Goal: Transaction & Acquisition: Subscribe to service/newsletter

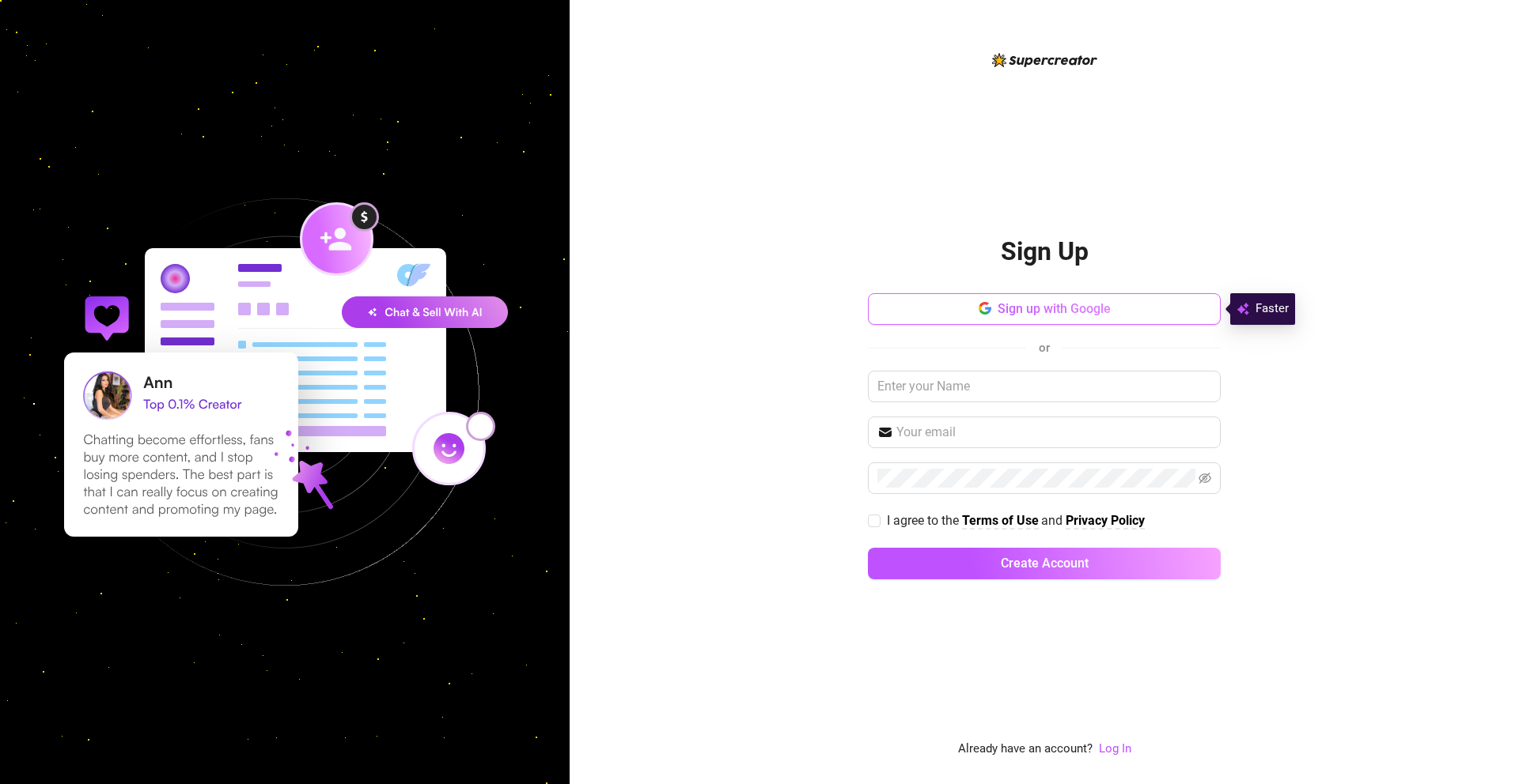
click at [1052, 304] on span "Sign up with Google" at bounding box center [1053, 309] width 113 height 15
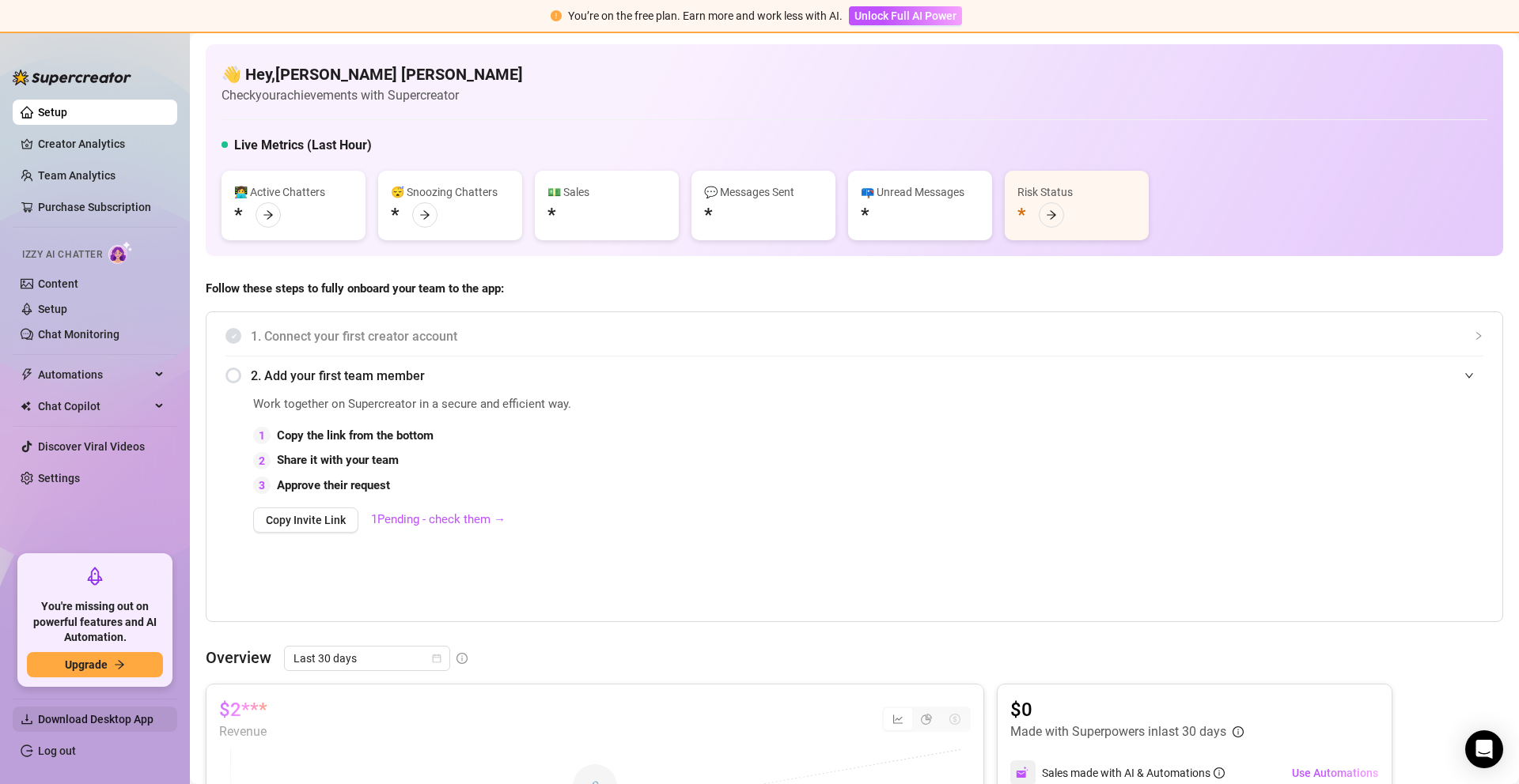
click at [56, 719] on span "Download Desktop App" at bounding box center [96, 720] width 115 height 13
click at [58, 144] on link "Creator Analytics" at bounding box center [102, 144] width 127 height 25
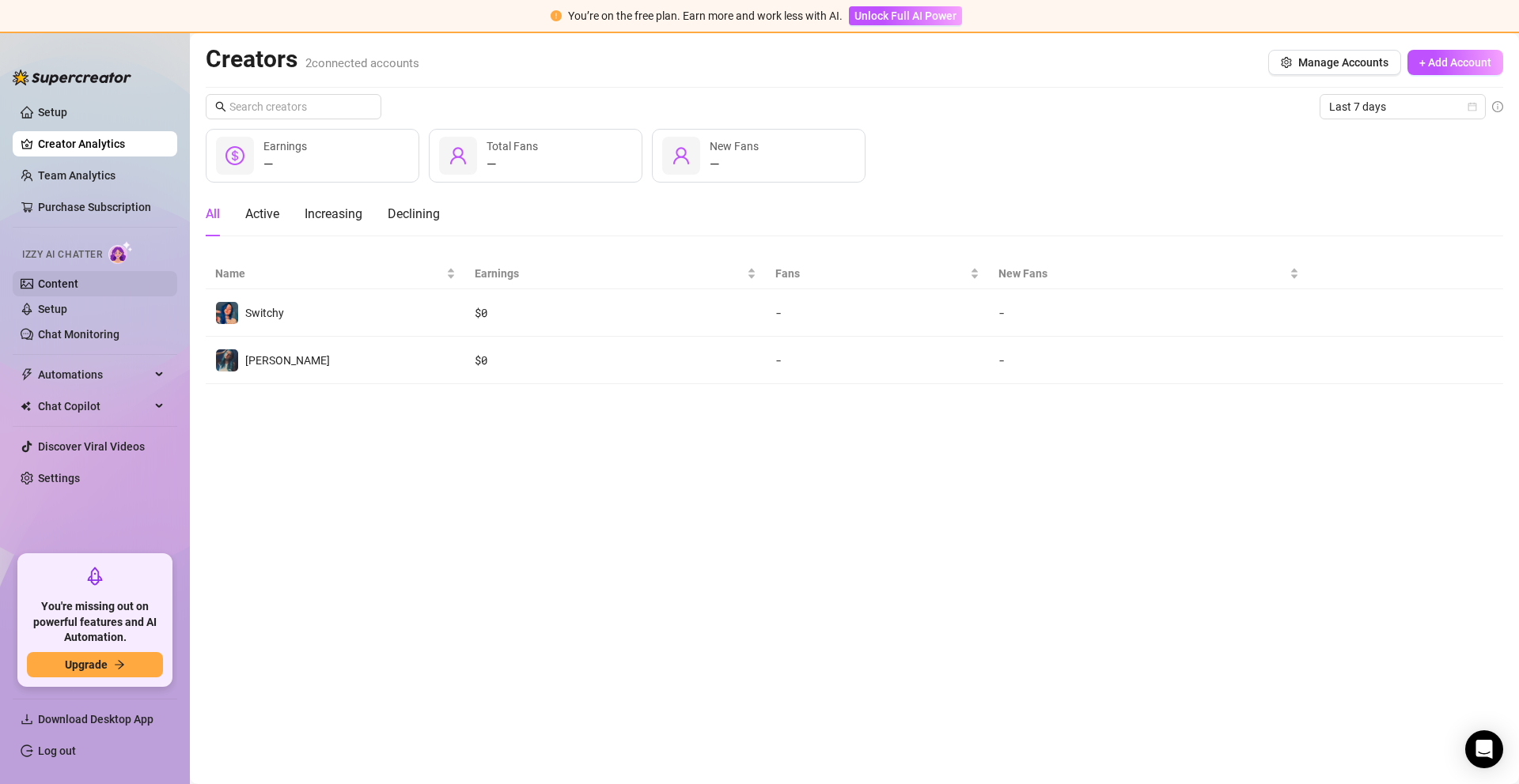
click at [52, 287] on link "Content" at bounding box center [59, 284] width 41 height 13
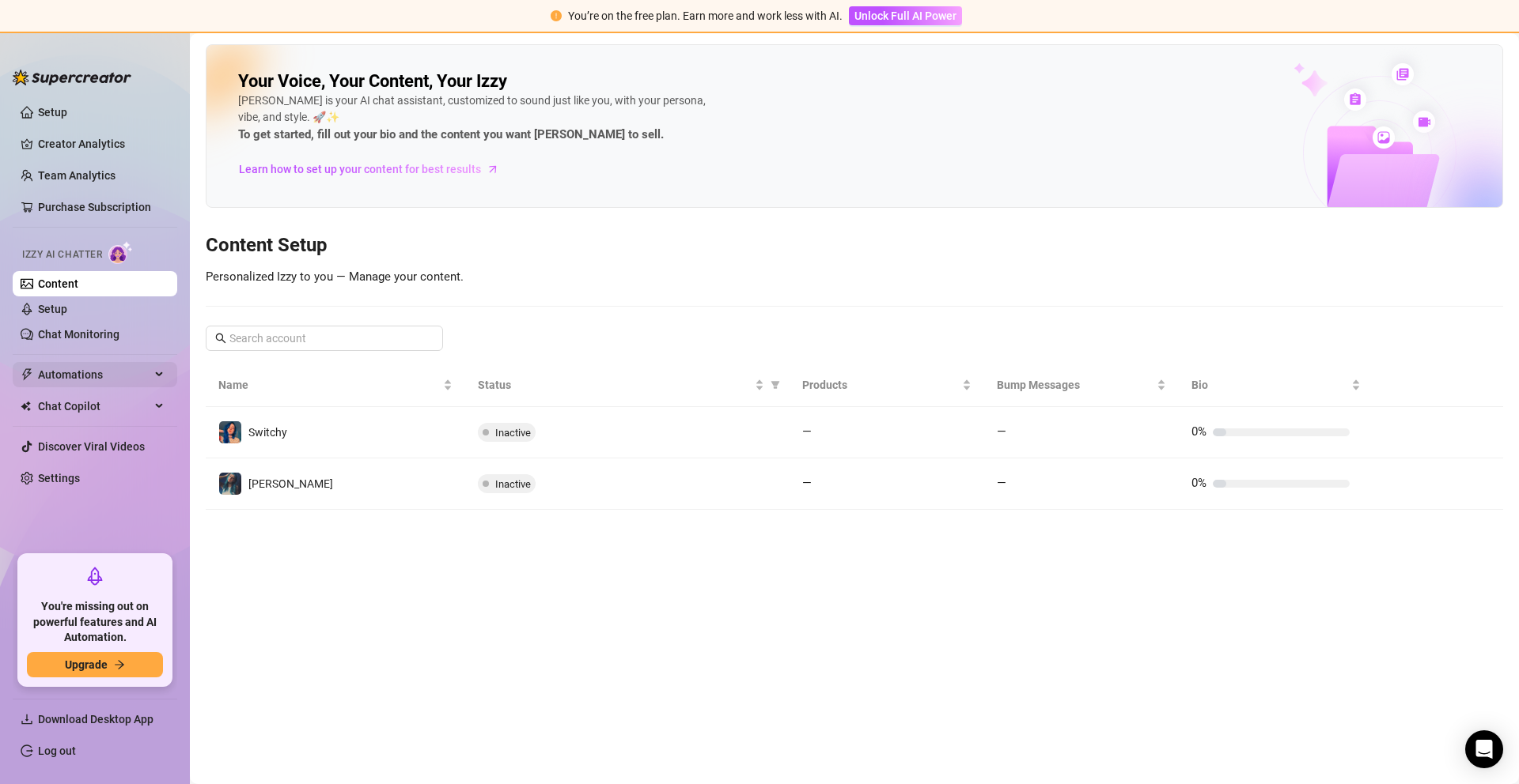
click at [85, 378] on span "Automations" at bounding box center [94, 375] width 112 height 25
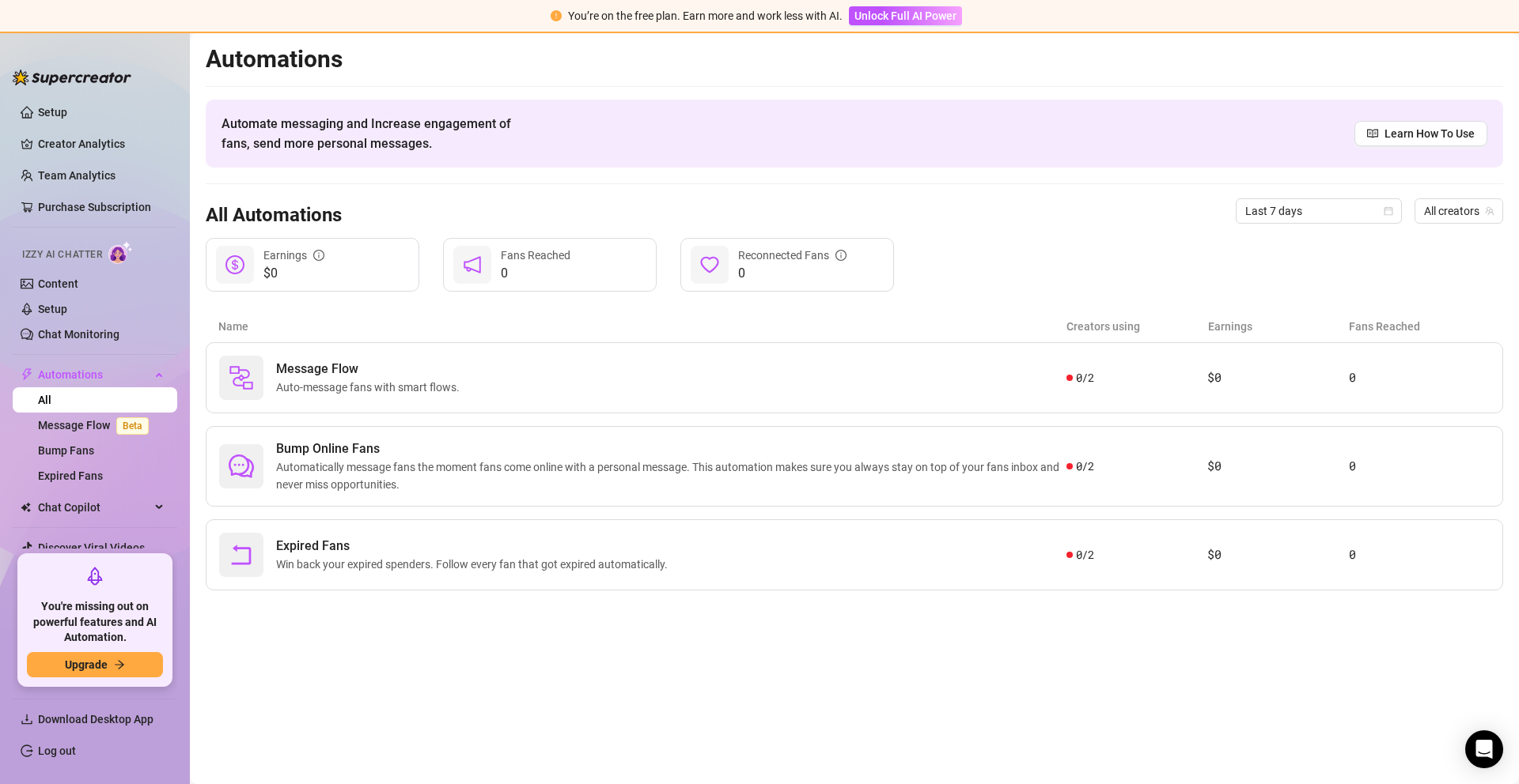
click at [51, 397] on link "All" at bounding box center [45, 401] width 14 height 13
click at [72, 431] on link "Message Flow Beta" at bounding box center [97, 426] width 117 height 13
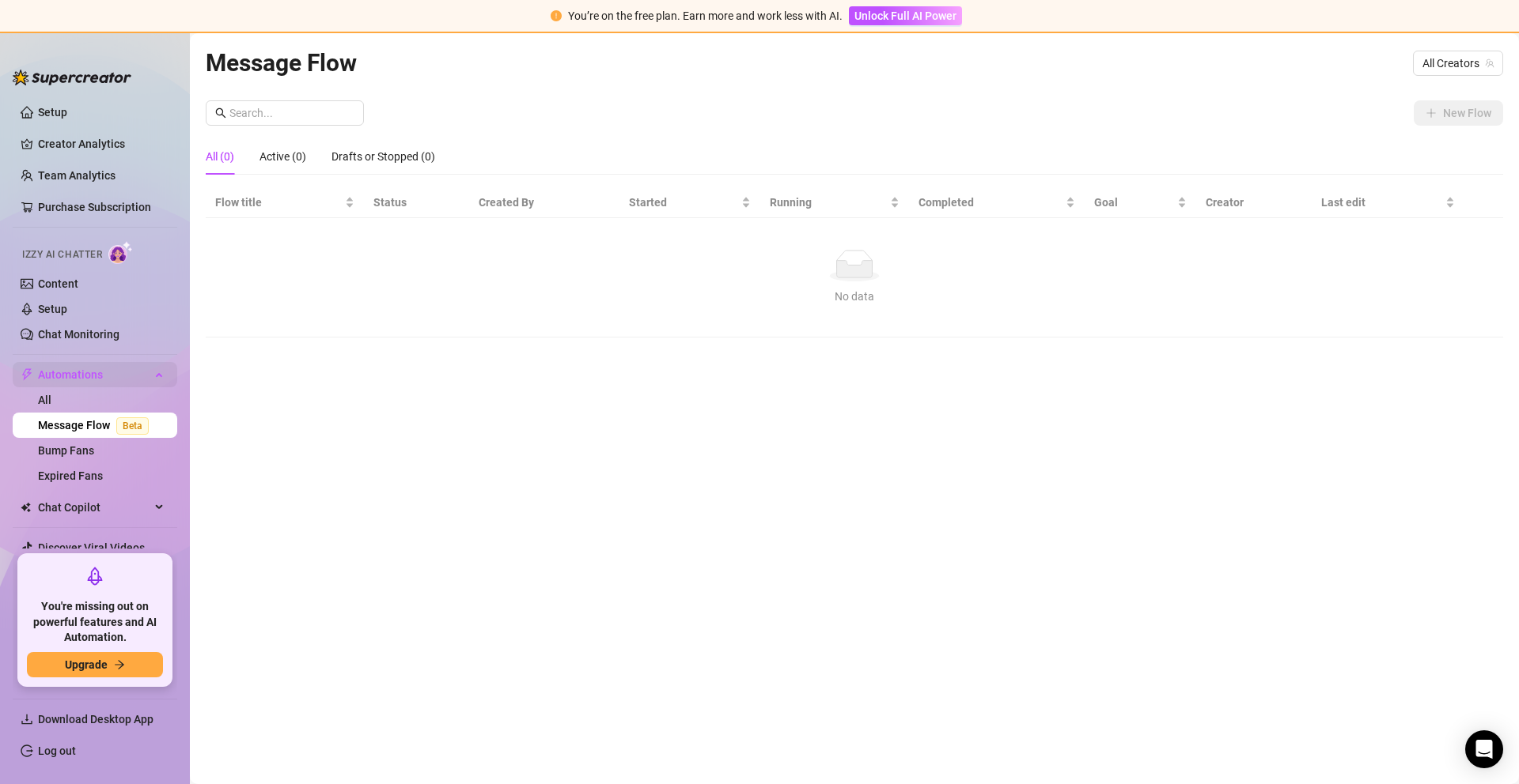
click at [68, 374] on span "Automations" at bounding box center [94, 375] width 112 height 25
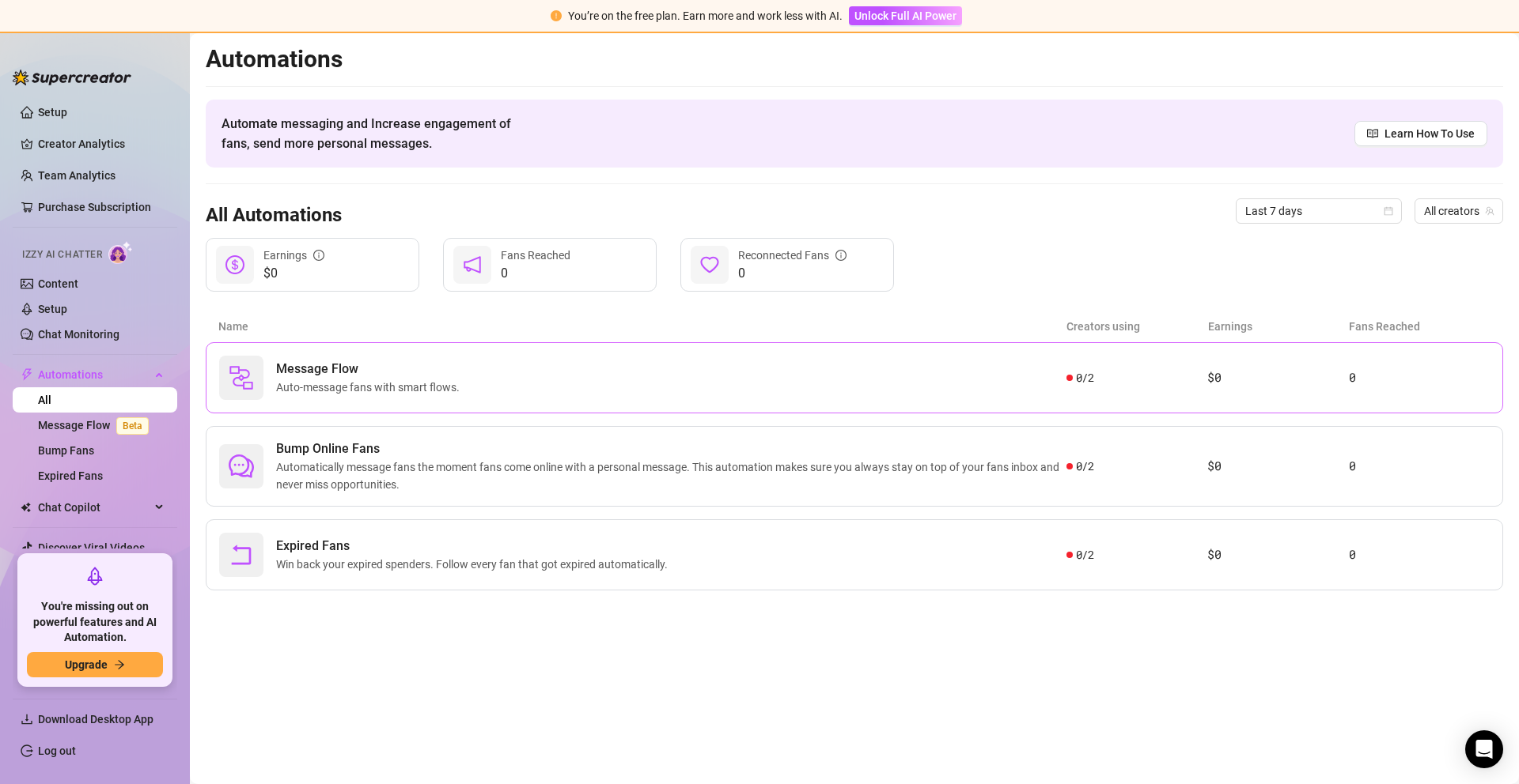
click at [659, 372] on div "Message Flow Auto-message fans with smart flows." at bounding box center [643, 378] width 847 height 45
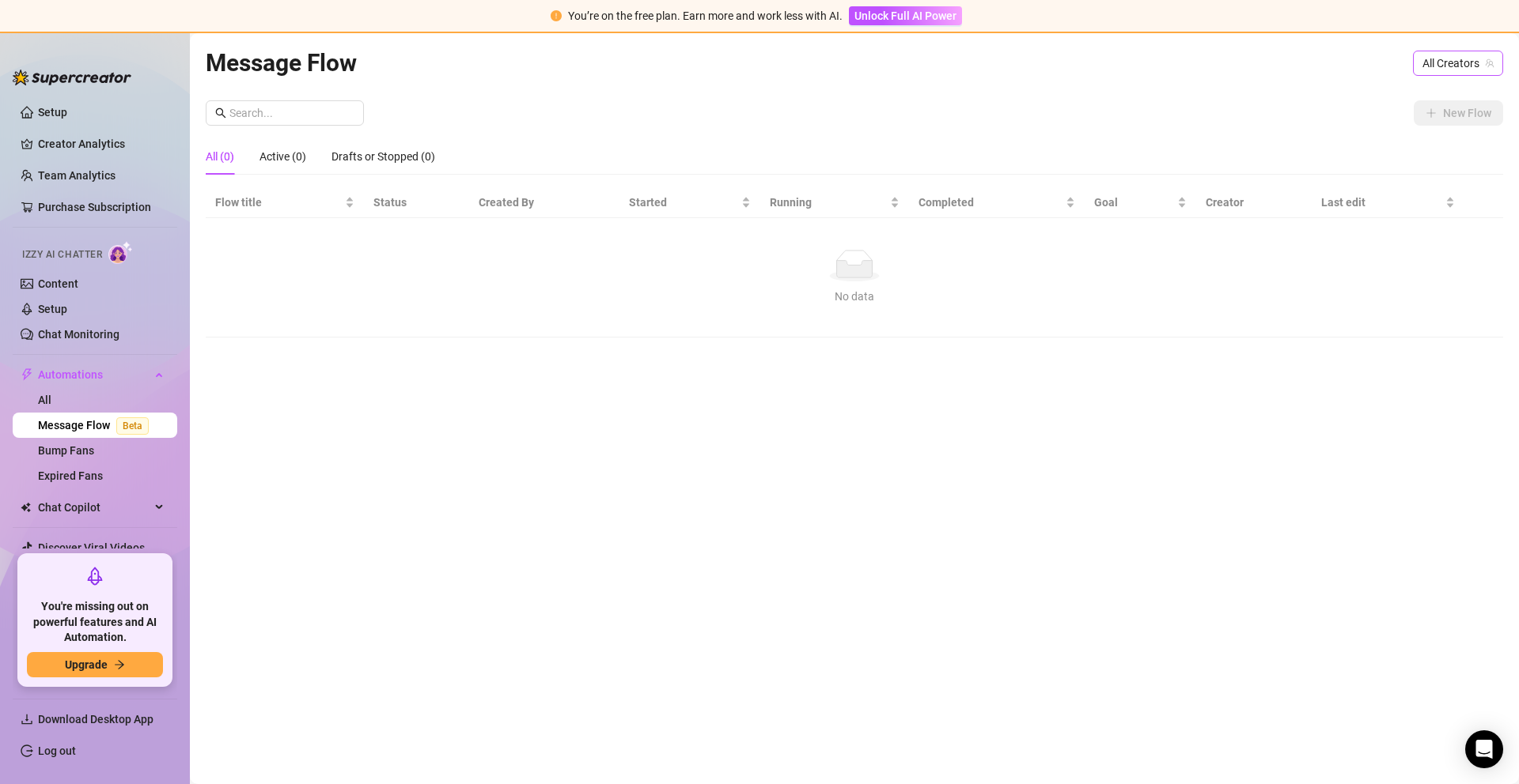
click at [1439, 71] on span "All Creators" at bounding box center [1458, 63] width 72 height 24
click at [1421, 149] on span "( sallyjanerain )" at bounding box center [1456, 147] width 70 height 17
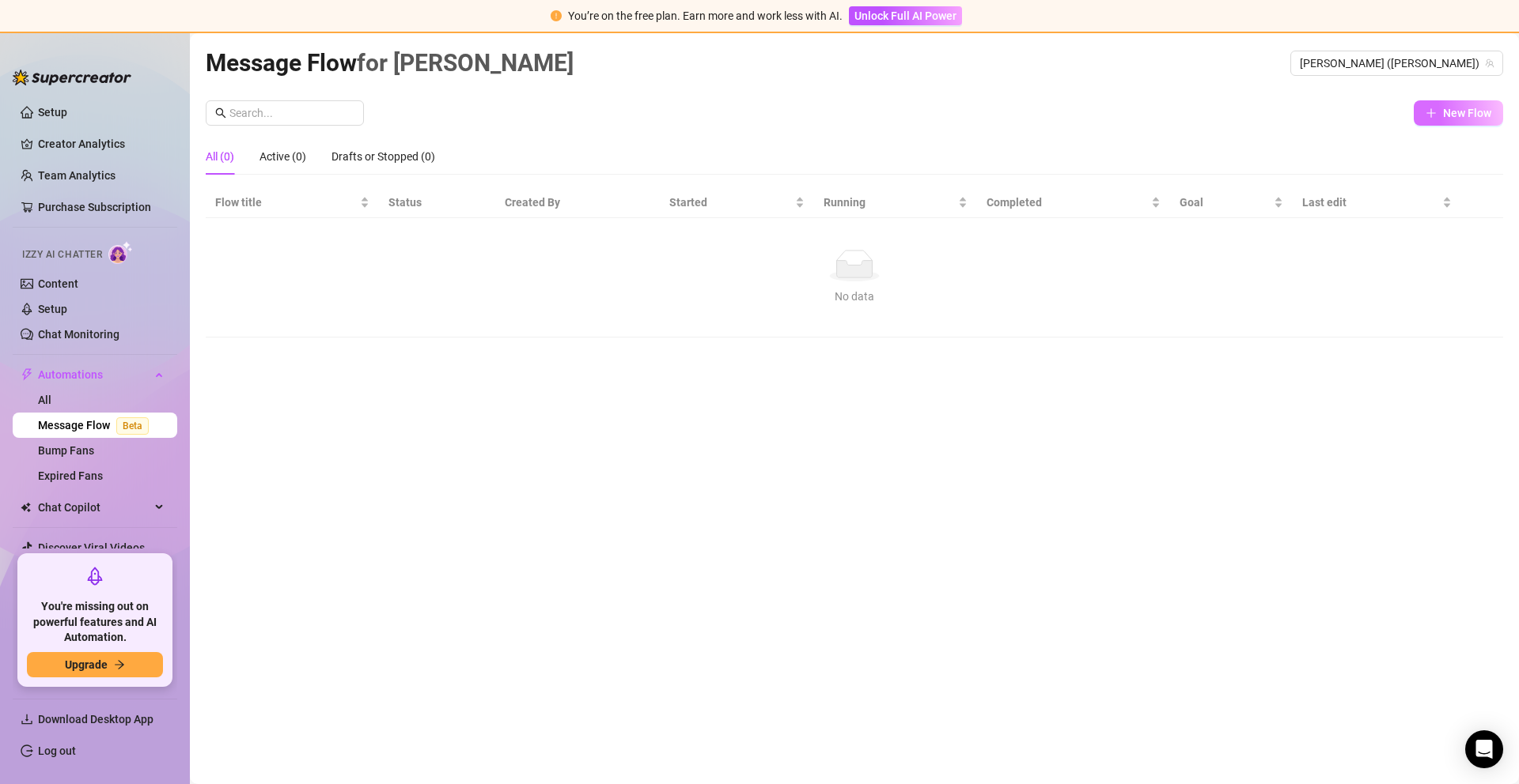
click at [1450, 114] on span "New Flow" at bounding box center [1466, 113] width 48 height 13
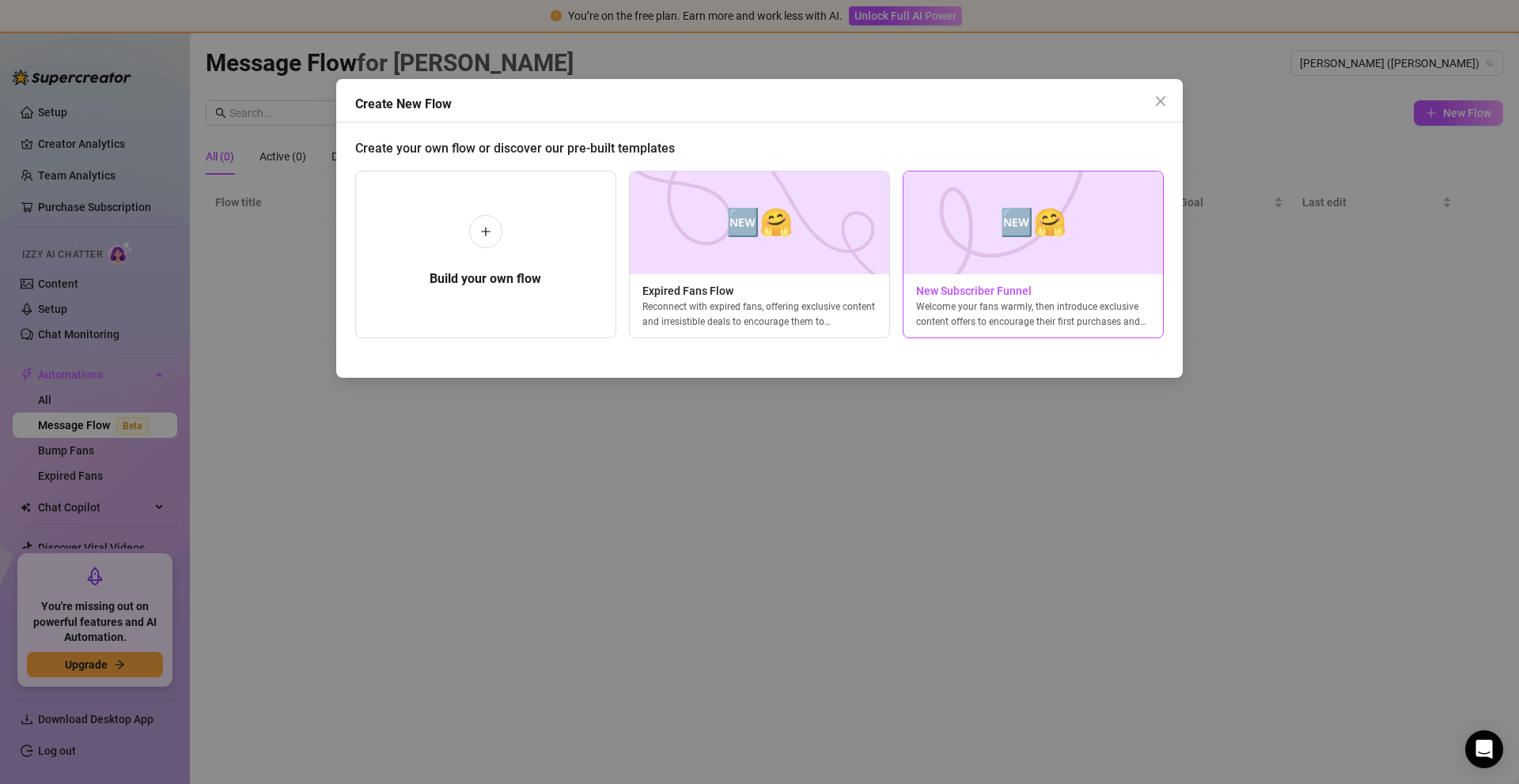
click at [1002, 331] on div "🆕🤗 New Subscriber Funnel Welcome your fans warmly, then introduce exclusive con…" at bounding box center [1032, 254] width 261 height 167
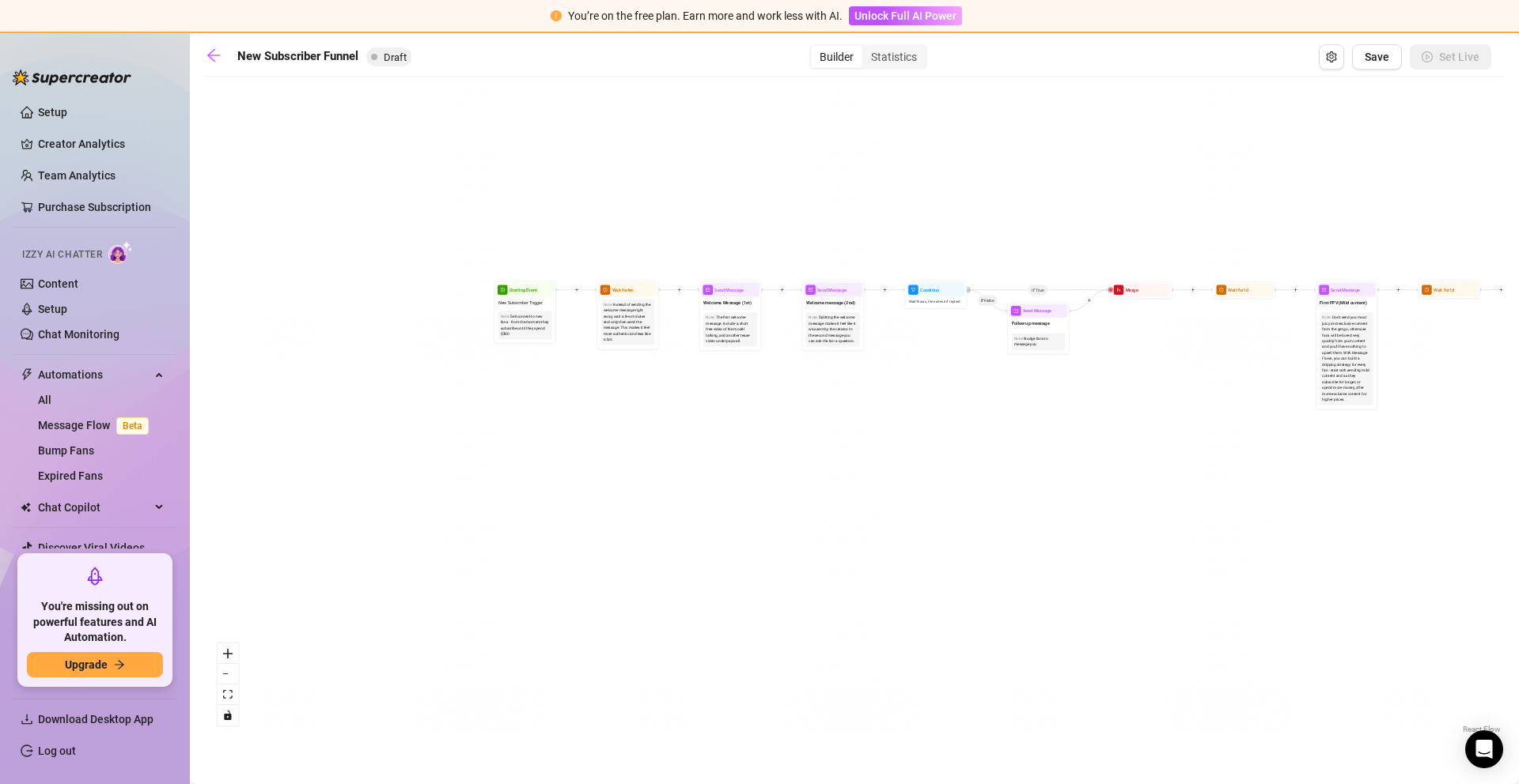
drag, startPoint x: 447, startPoint y: 320, endPoint x: 1021, endPoint y: 682, distance: 678.6
click at [1021, 684] on div "If True If True If True If False If False If False If True If False Merge Merge…" at bounding box center [854, 411] width 1297 height 653
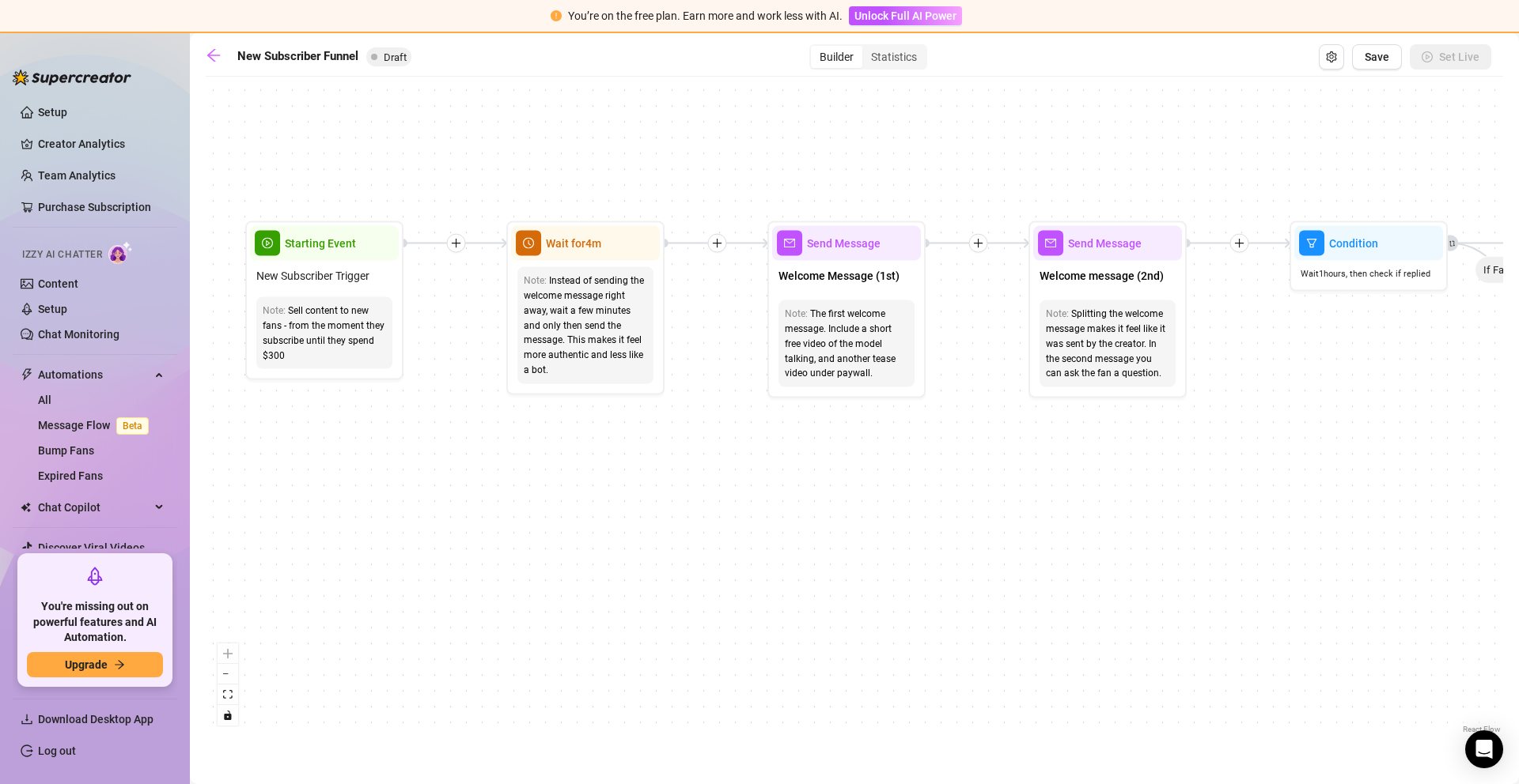
drag, startPoint x: 809, startPoint y: 416, endPoint x: 507, endPoint y: 418, distance: 302.0
click at [507, 418] on div "If True If True If True If False If False If False If True If False Merge Merge…" at bounding box center [854, 411] width 1297 height 653
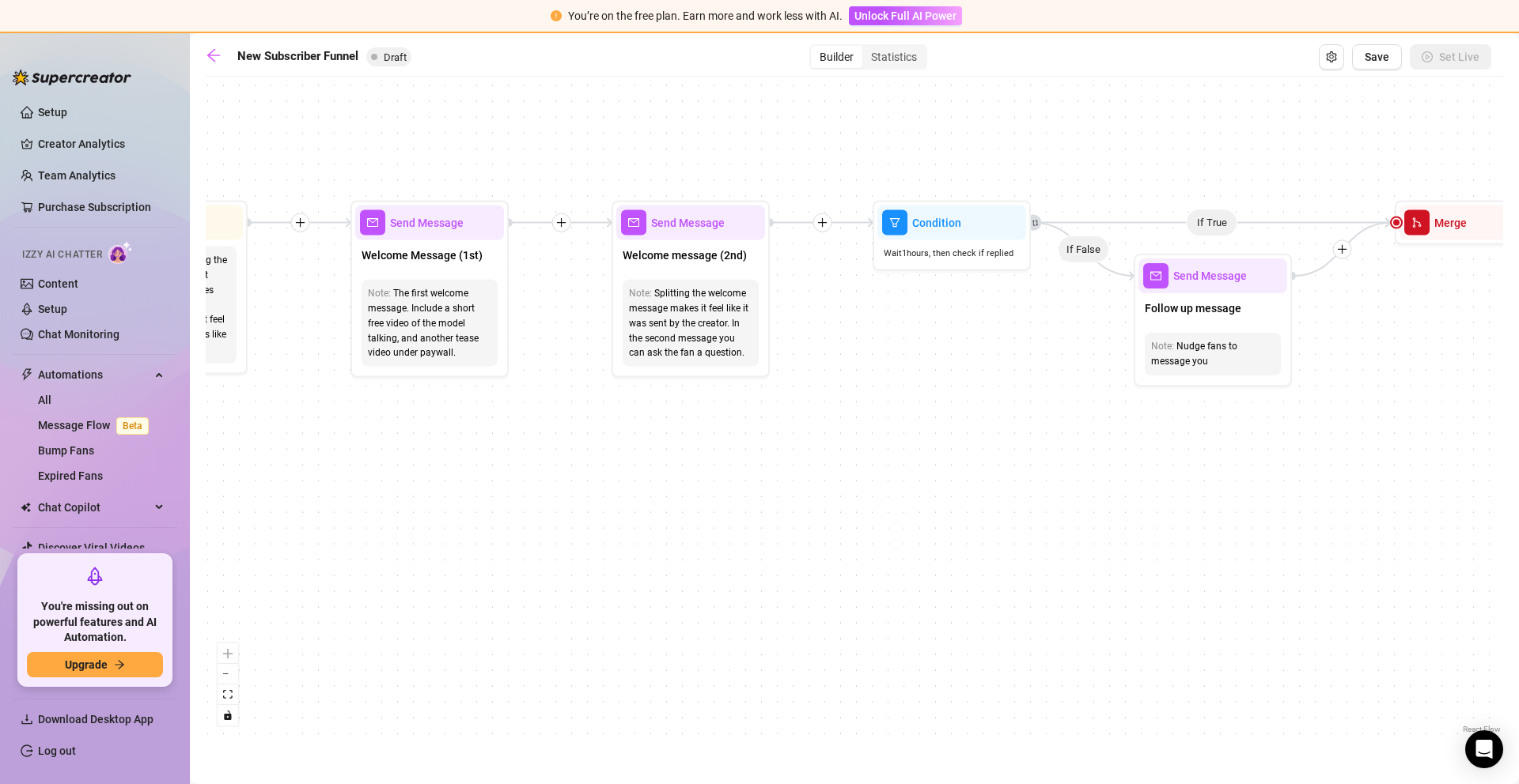
drag, startPoint x: 1055, startPoint y: 468, endPoint x: 638, endPoint y: 448, distance: 417.5
click at [638, 448] on div "If True If True If True If False If False If False If True If False Merge Merge…" at bounding box center [854, 411] width 1297 height 653
click at [721, 353] on div "Splitting the welcome message makes it feel like it was sent by the creator. In…" at bounding box center [691, 323] width 124 height 74
click at [859, 473] on div "If True If True If True If False If False If False If True If False Merge Merge…" at bounding box center [854, 411] width 1297 height 653
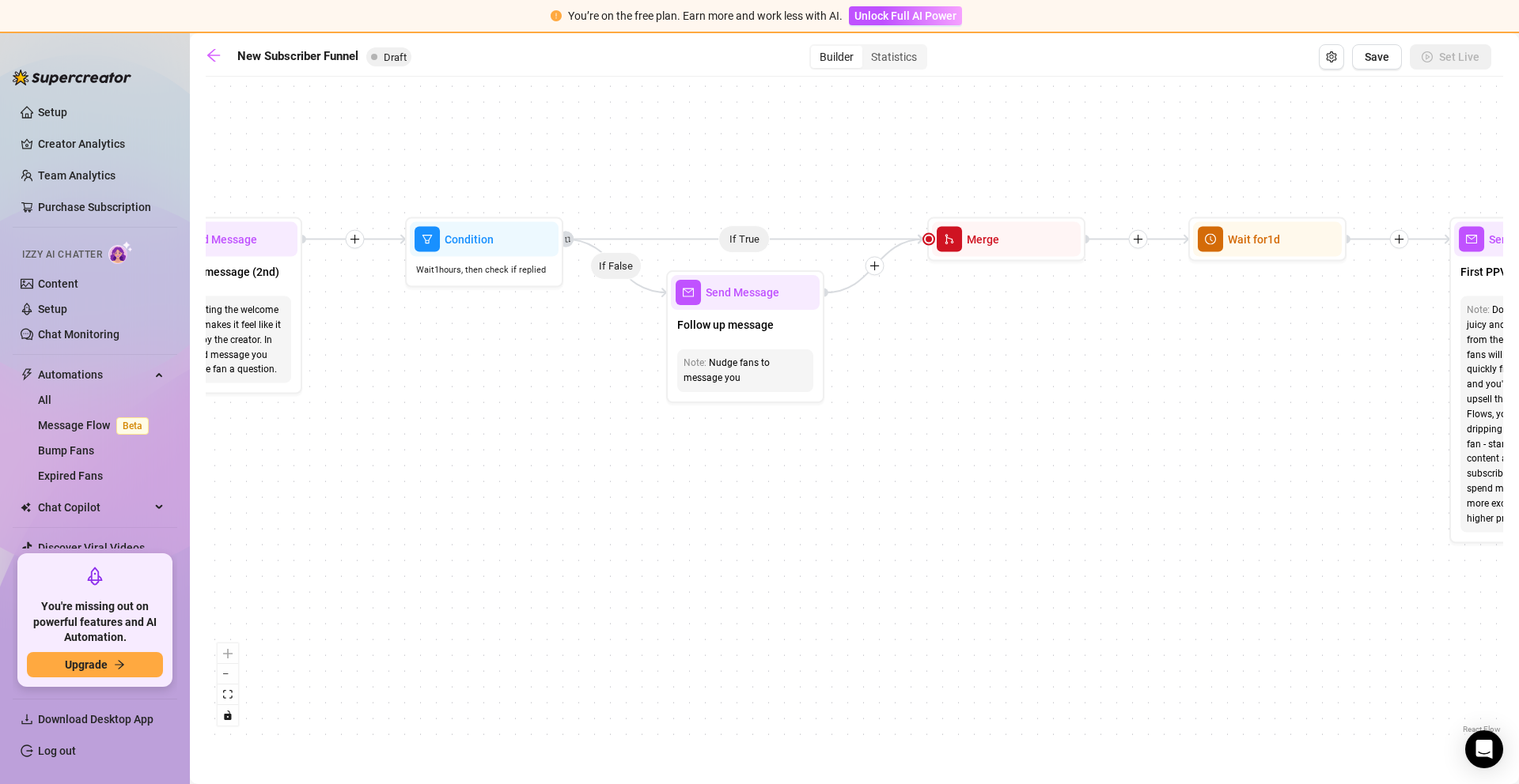
drag, startPoint x: 936, startPoint y: 472, endPoint x: 469, endPoint y: 488, distance: 467.3
click at [469, 488] on div "If True If True If True If False If False If False If True If False Merge Merge…" at bounding box center [854, 411] width 1297 height 653
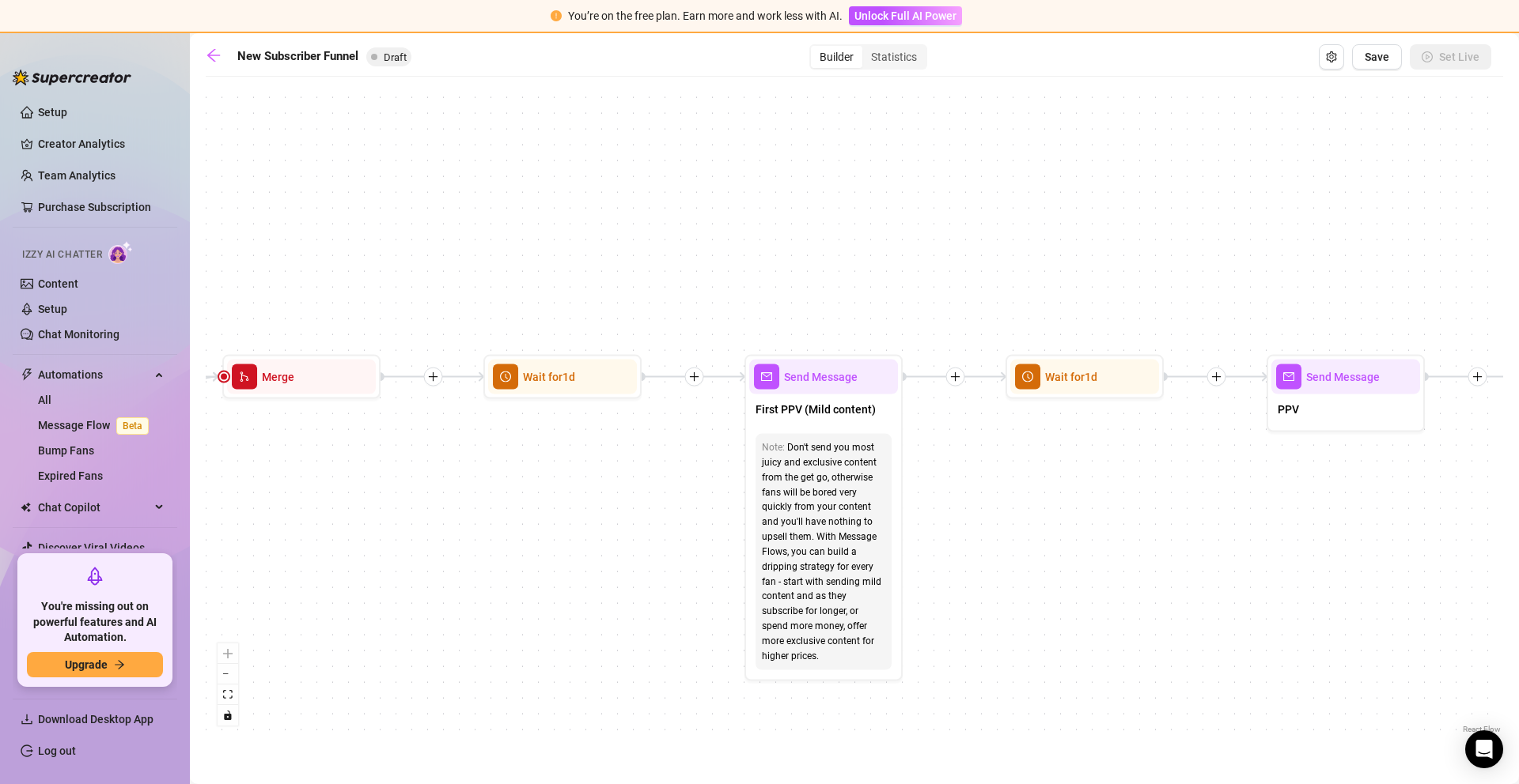
drag, startPoint x: 1075, startPoint y: 457, endPoint x: 459, endPoint y: 588, distance: 629.8
click at [374, 595] on div "If True If True If True If False If False If False If True If False Merge Merge…" at bounding box center [854, 411] width 1297 height 653
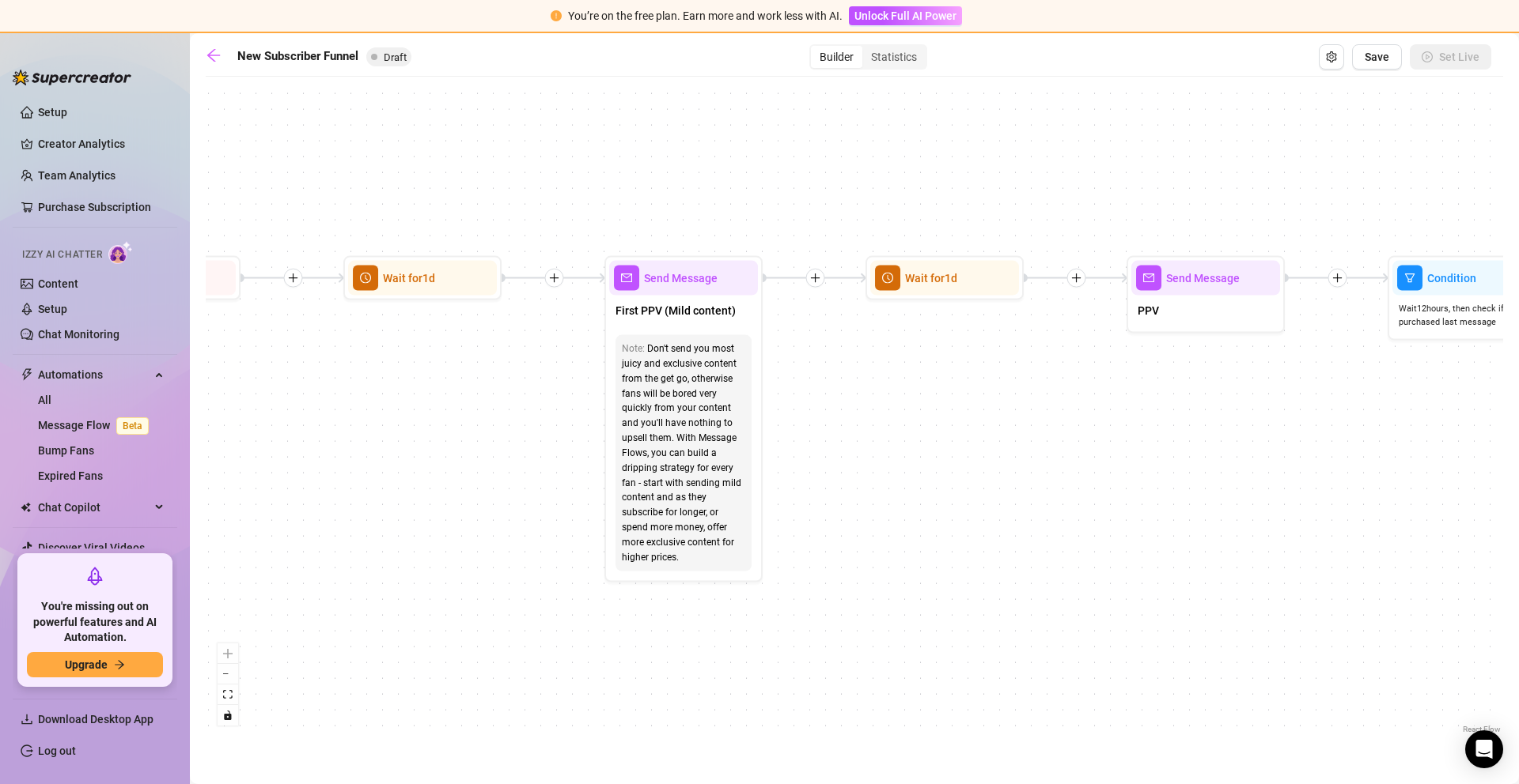
drag, startPoint x: 1026, startPoint y: 603, endPoint x: 883, endPoint y: 504, distance: 173.9
click at [883, 504] on div "If True If True If True If False If False If False If True If False Merge Merge…" at bounding box center [854, 411] width 1297 height 653
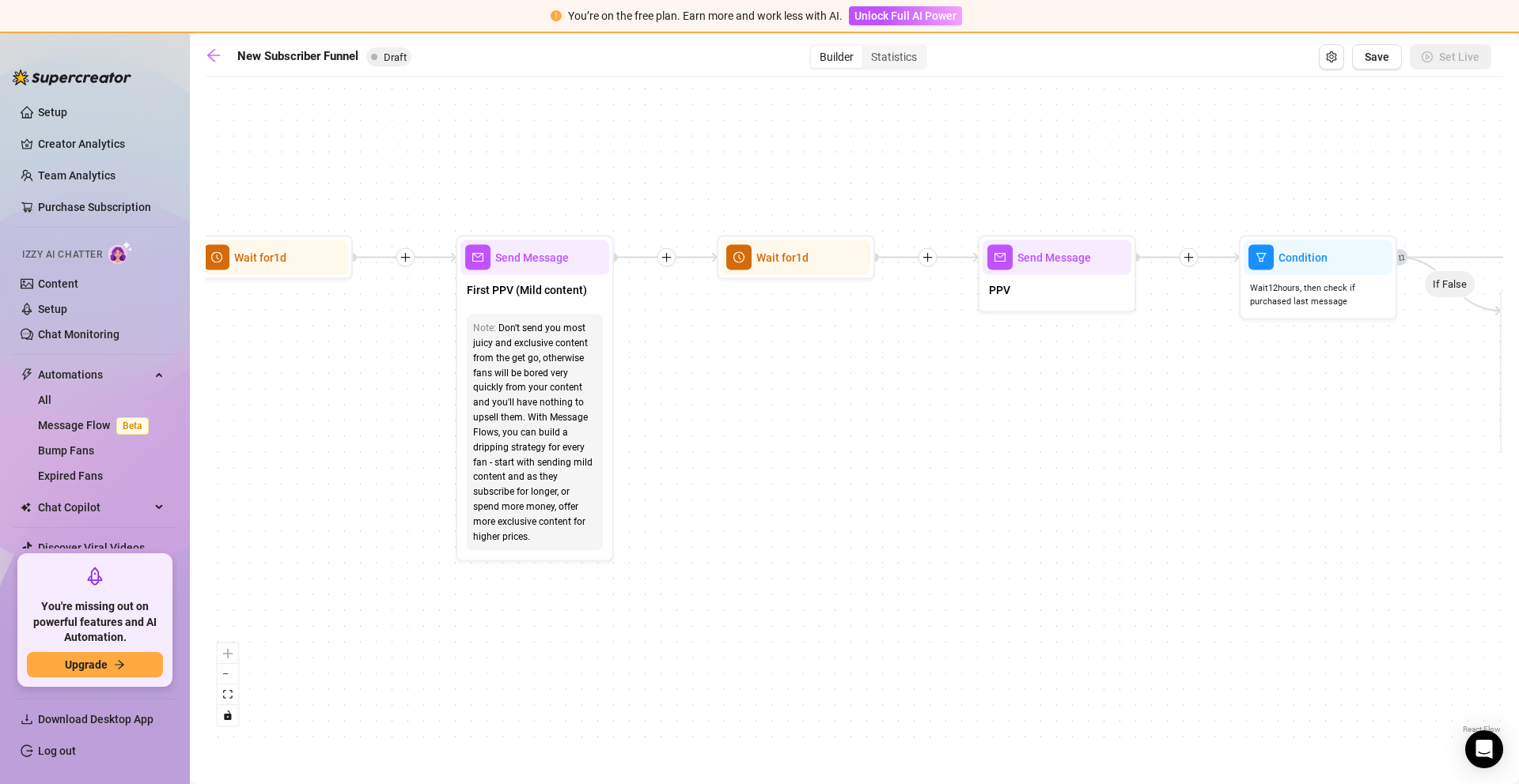
drag, startPoint x: 1039, startPoint y: 498, endPoint x: 571, endPoint y: 435, distance: 472.2
click at [551, 431] on div "If True If True If True If False If False If False If True If False Merge Merge…" at bounding box center [854, 411] width 1297 height 653
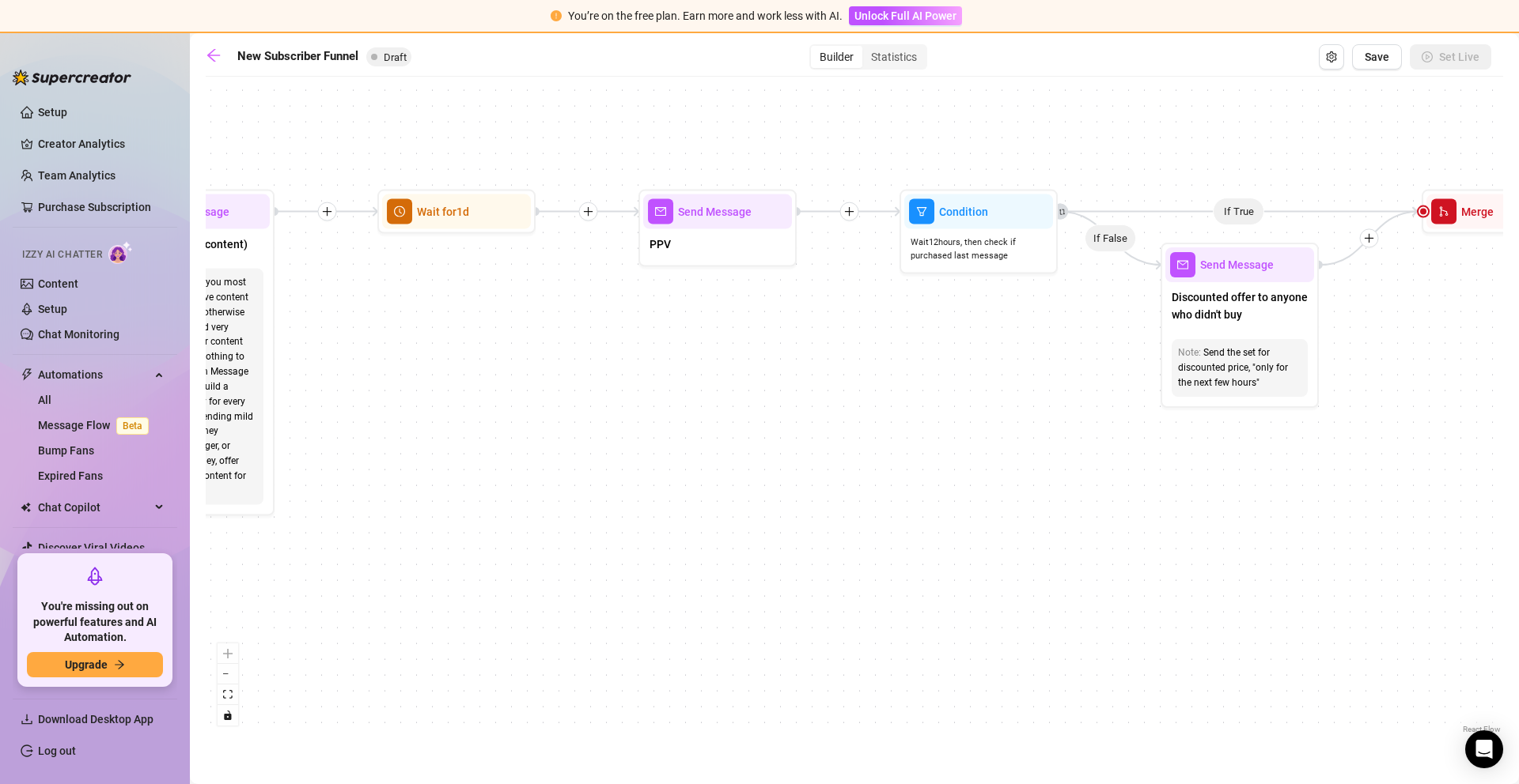
click at [343, 481] on div "If True If True If True If False If False If False If True If False Merge Merge…" at bounding box center [854, 411] width 1297 height 653
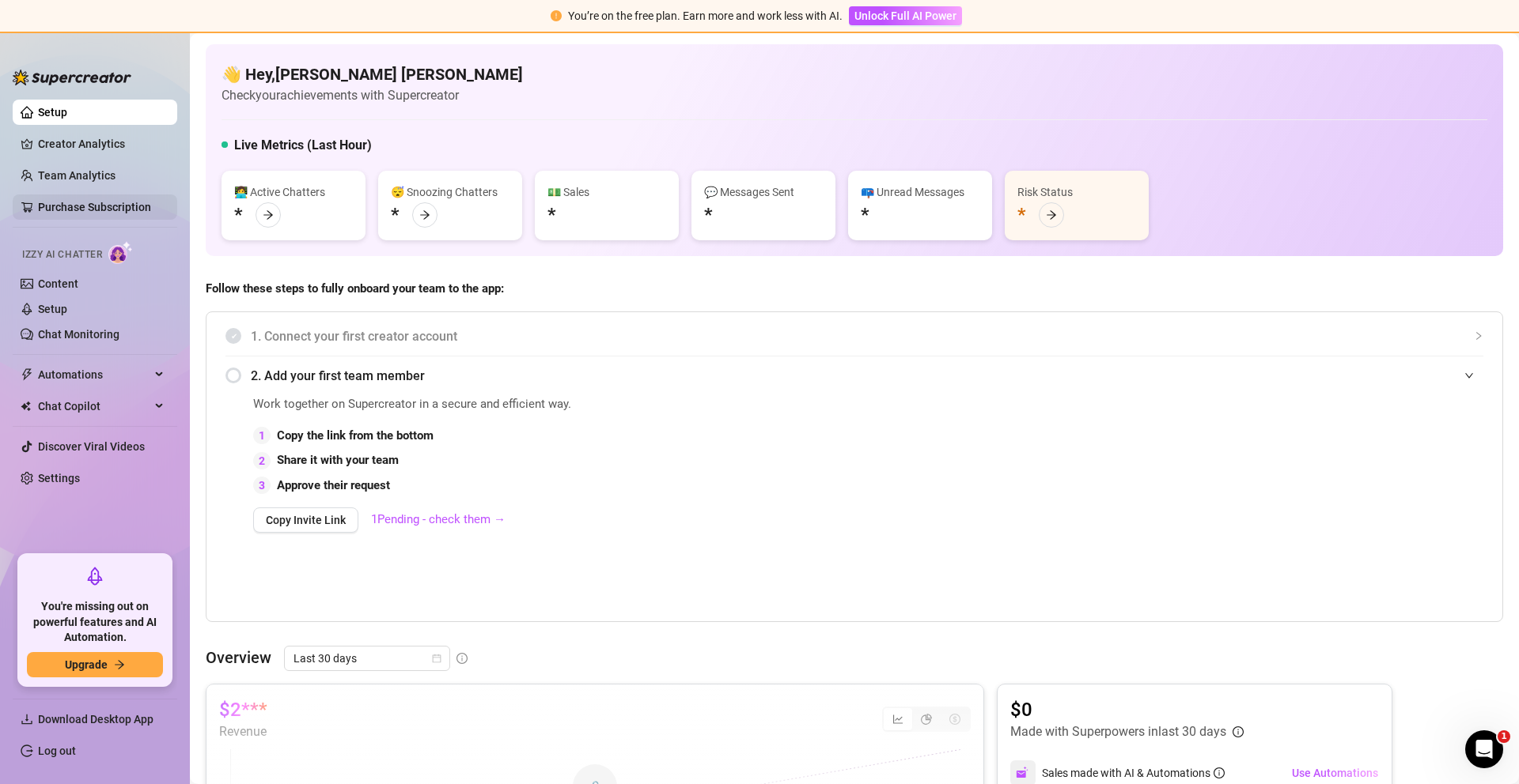
click at [71, 210] on link "Purchase Subscription" at bounding box center [102, 206] width 127 height 25
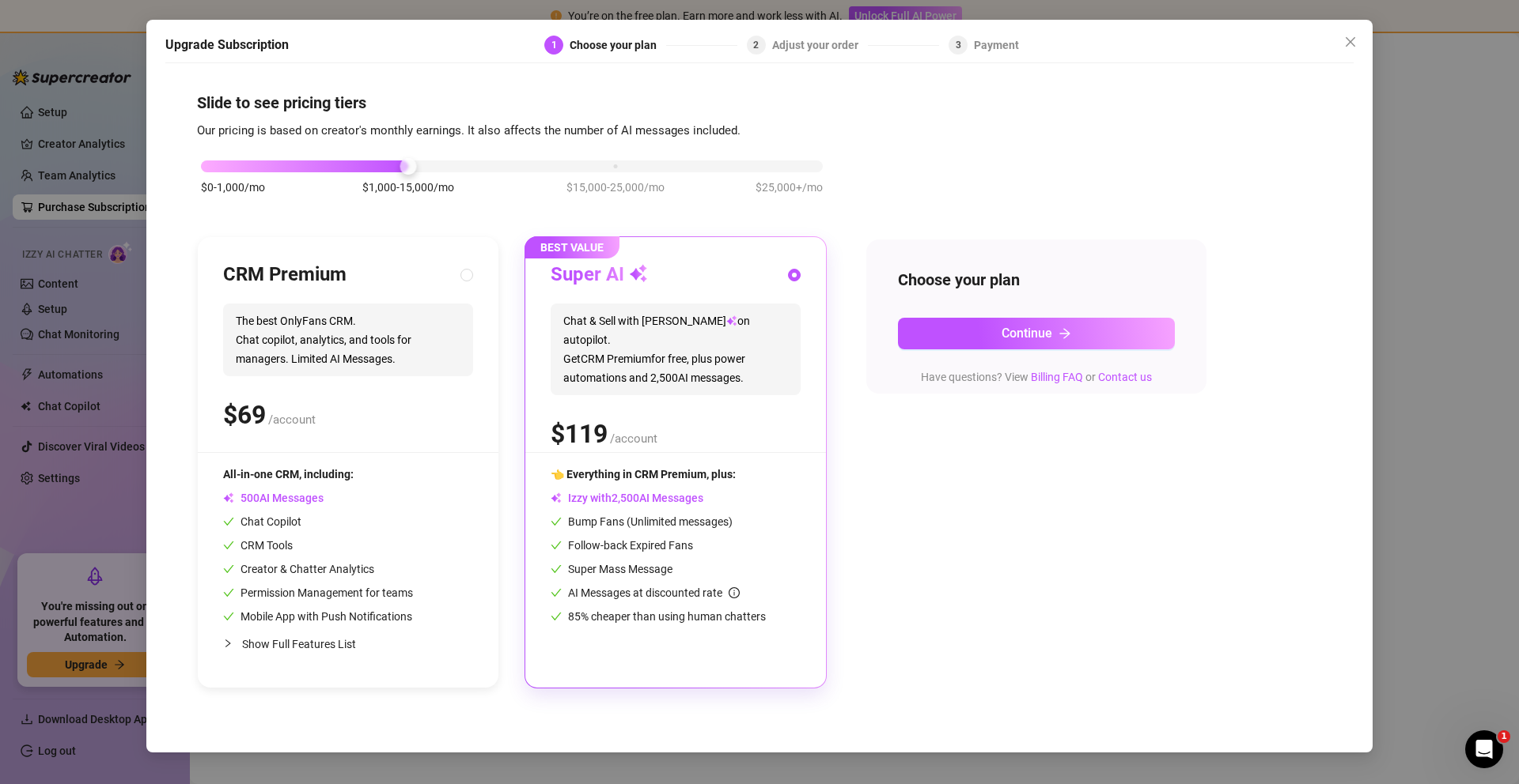
click at [354, 275] on div "CRM Premium" at bounding box center [348, 275] width 250 height 25
radio input "true"
radio input "false"
click at [628, 39] on div "Choose your plan" at bounding box center [618, 45] width 97 height 19
click at [274, 432] on span "0 1 2 3 4 5 6 7 8 9 0 1 2 3 4 5 6 7 8 9" at bounding box center [251, 415] width 54 height 38
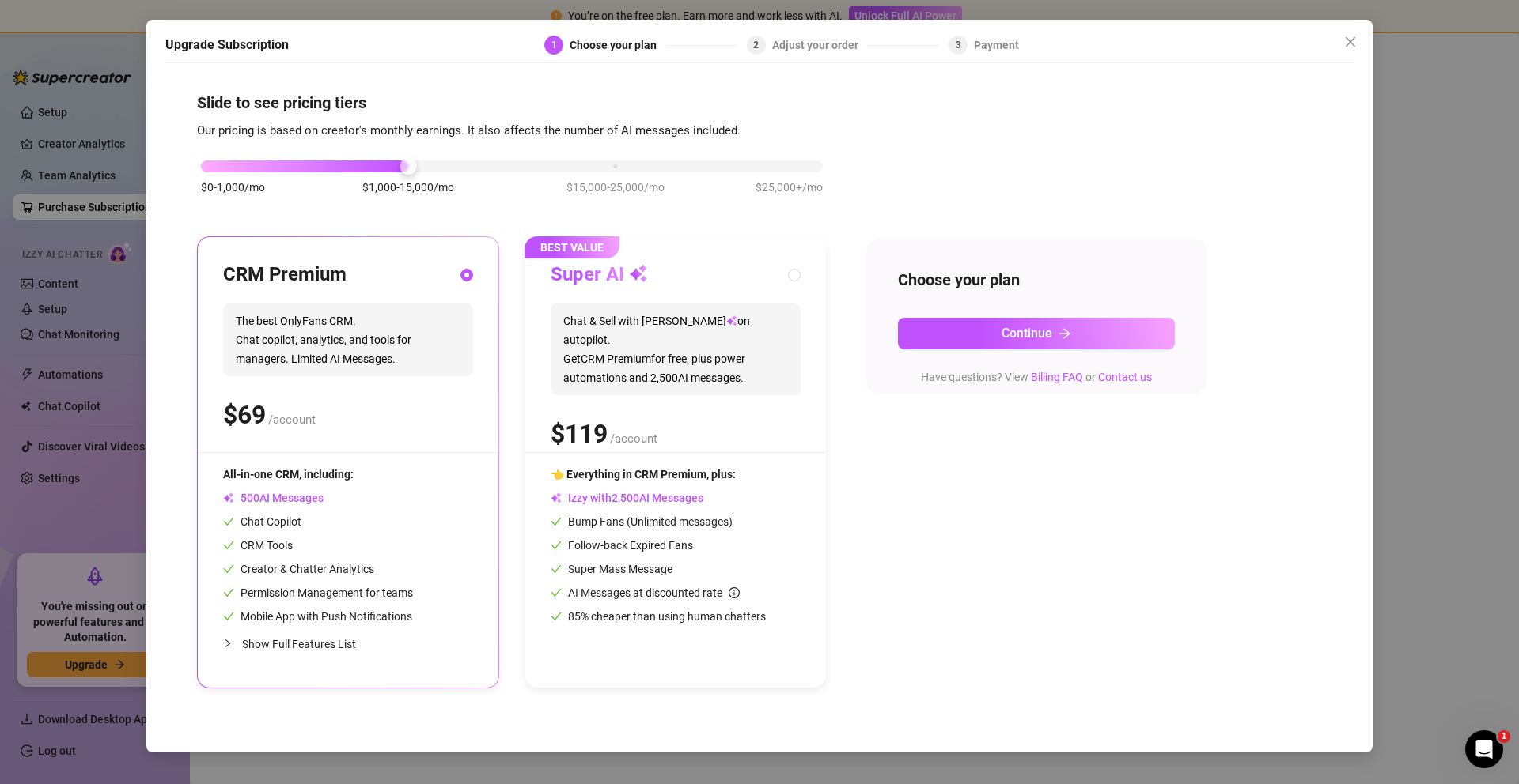
click at [237, 643] on div at bounding box center [232, 643] width 19 height 17
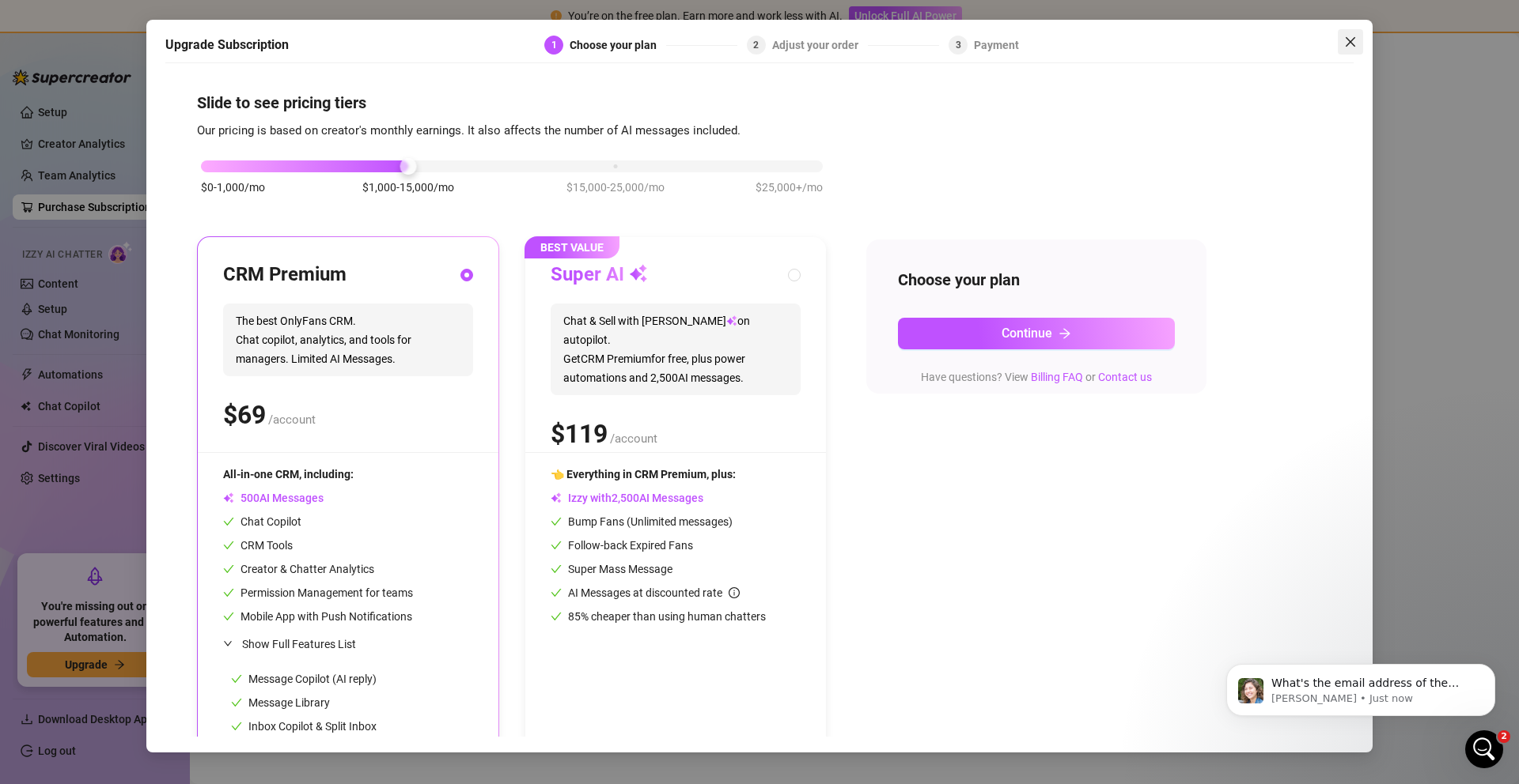
click at [1344, 37] on icon "close" at bounding box center [1351, 42] width 13 height 13
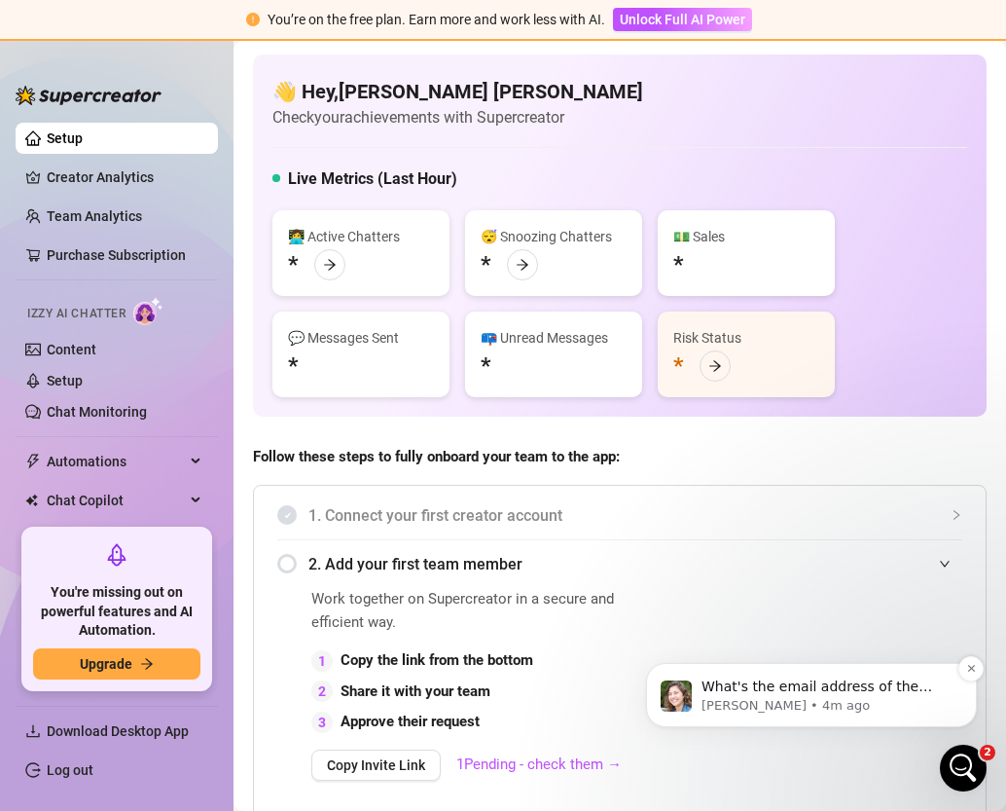
click at [819, 694] on p "What's the email address of the affected person? If this issue involves someone…" at bounding box center [827, 686] width 251 height 19
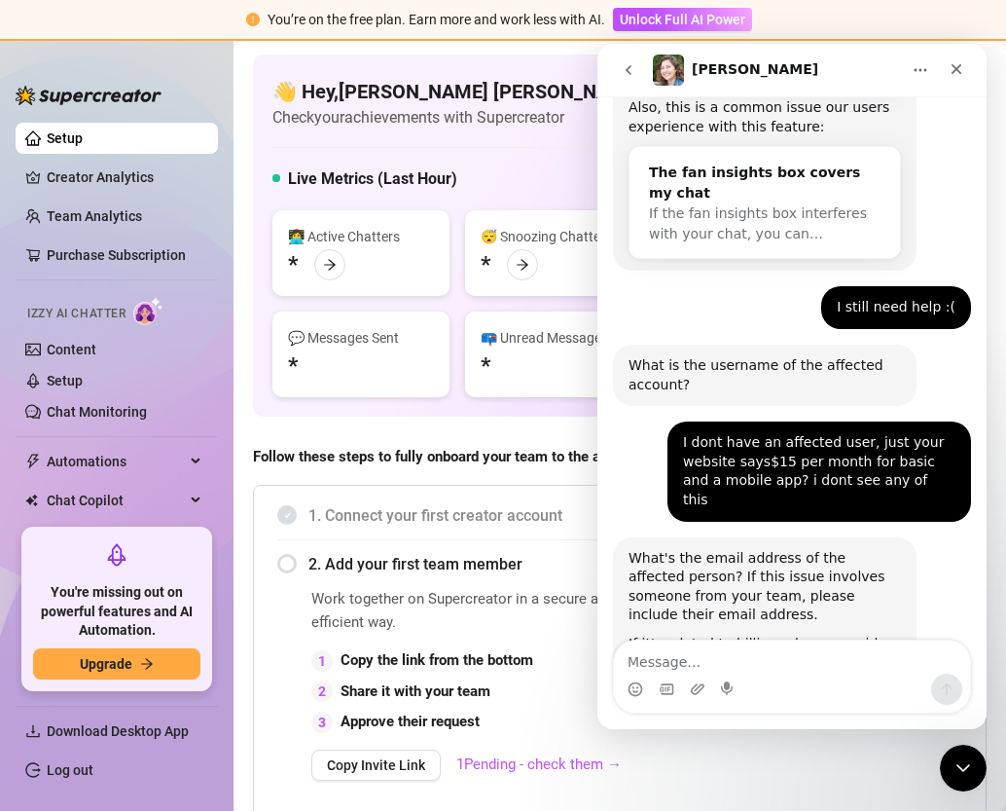
scroll to position [533, 0]
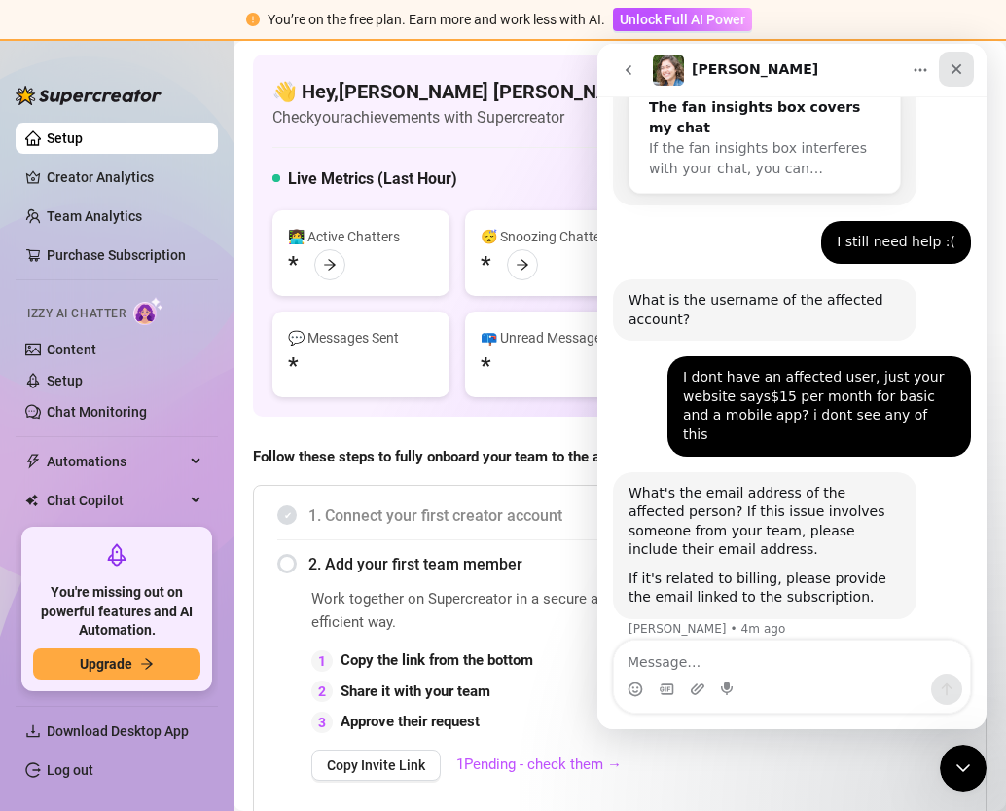
click at [962, 61] on icon "Close" at bounding box center [957, 69] width 16 height 16
